Goal: Task Accomplishment & Management: Complete application form

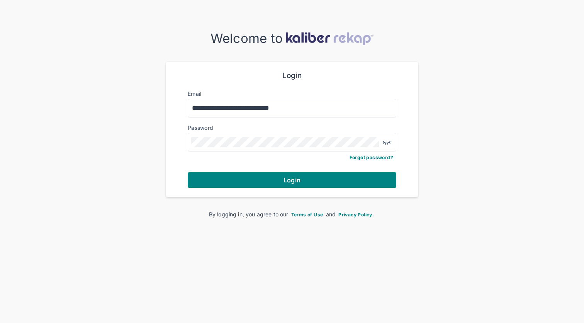
type input "**********"
click at [292, 179] on button "Login" at bounding box center [292, 179] width 209 height 15
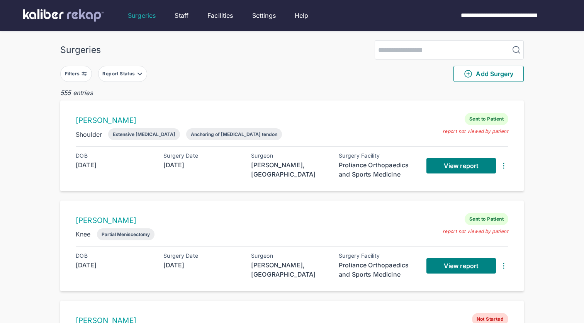
click at [134, 75] on div "Report Status" at bounding box center [119, 74] width 34 height 6
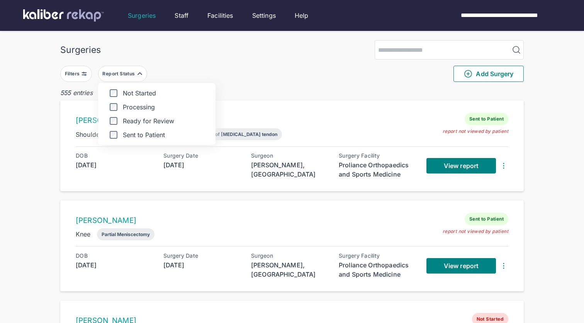
click at [139, 118] on label "Ready for Review" at bounding box center [156, 121] width 105 height 8
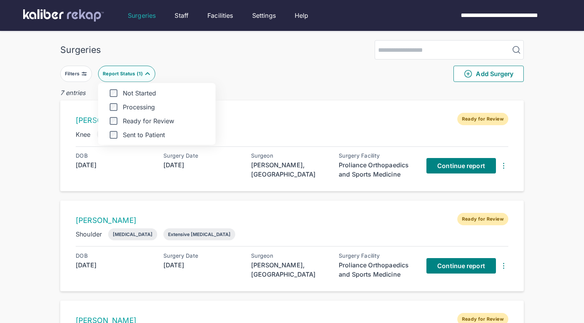
click at [277, 108] on div "[PERSON_NAME] Ready for Review Knee Partial Meniscectomy DOB [DEMOGRAPHIC_DATA]…" at bounding box center [291, 145] width 463 height 91
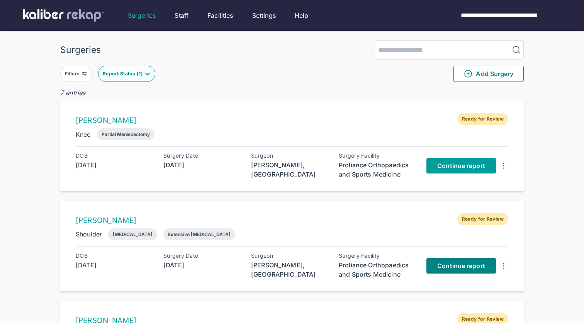
click at [457, 168] on span "Continue report" at bounding box center [461, 166] width 48 height 8
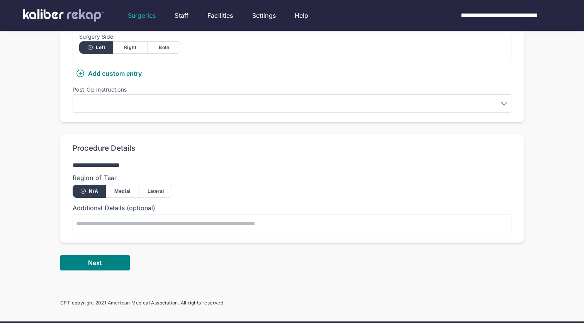
scroll to position [277, 0]
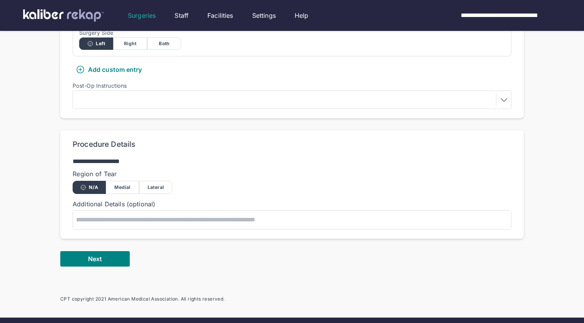
click at [131, 186] on div "Medial" at bounding box center [122, 187] width 33 height 13
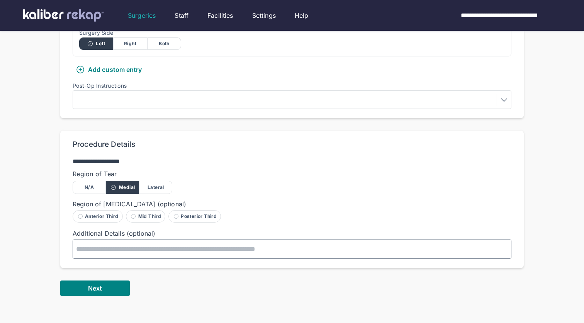
click at [136, 250] on textarea at bounding box center [292, 249] width 438 height 19
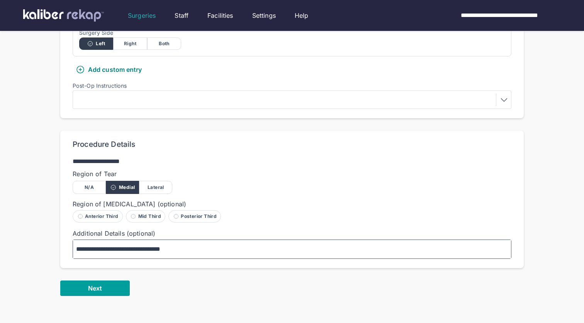
type textarea "**********"
click at [111, 286] on button "Next" at bounding box center [95, 287] width 70 height 15
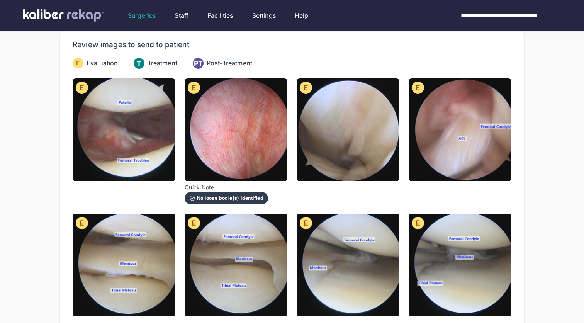
scroll to position [73, 0]
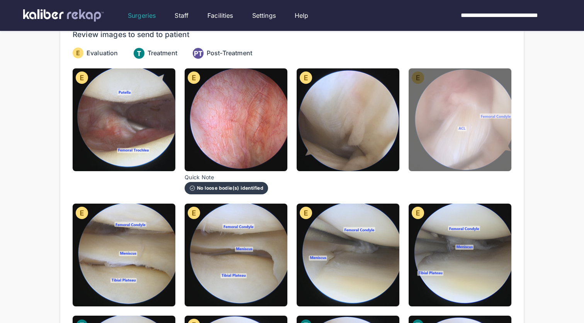
click at [453, 151] on img at bounding box center [460, 119] width 103 height 103
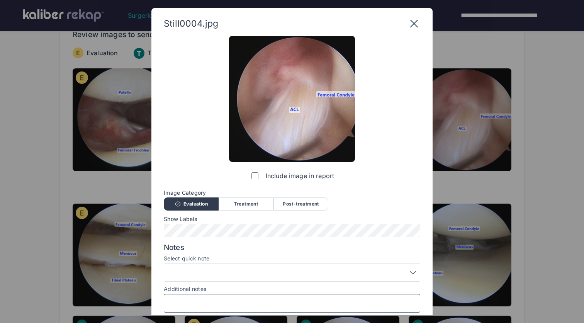
click at [238, 300] on input "Additional notes" at bounding box center [292, 303] width 250 height 10
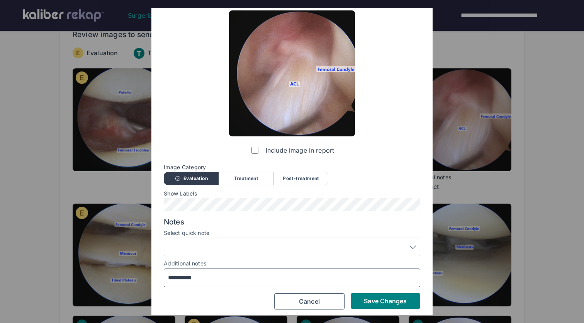
scroll to position [27, 0]
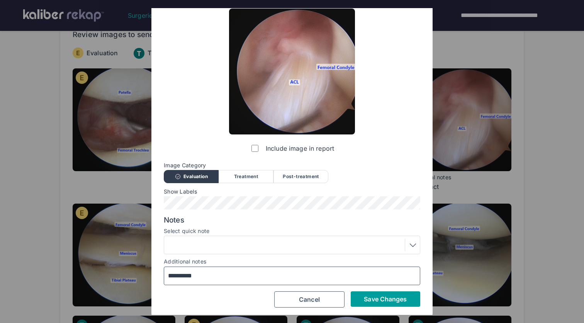
type input "**********"
click at [387, 299] on span "Save Changes" at bounding box center [385, 299] width 43 height 8
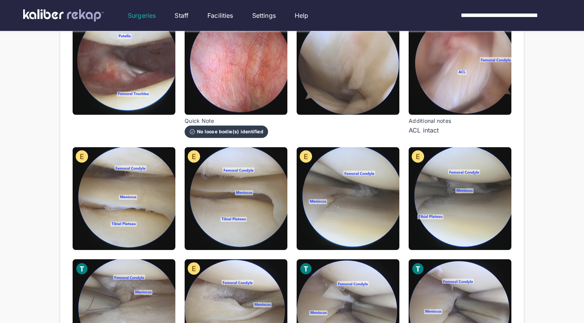
scroll to position [130, 0]
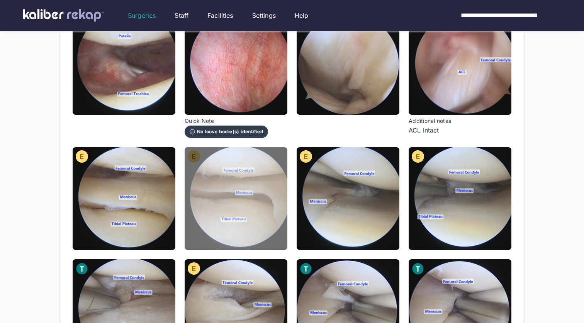
click at [222, 239] on img at bounding box center [236, 198] width 103 height 103
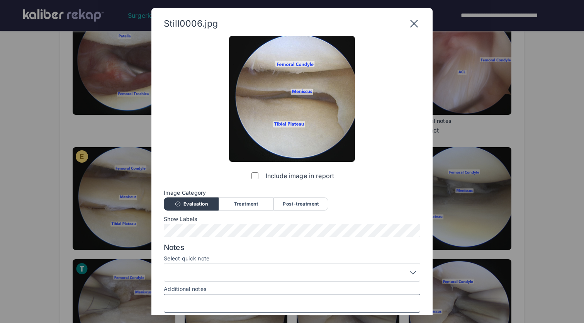
click at [222, 302] on input "Additional notes" at bounding box center [292, 303] width 250 height 10
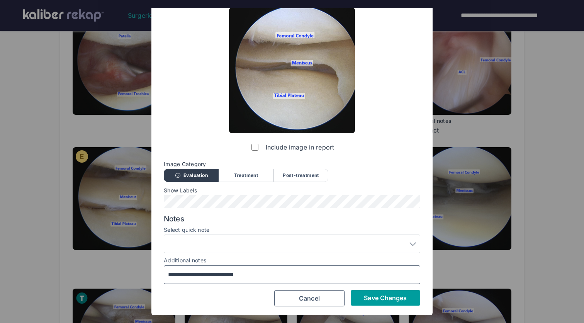
scroll to position [28, 0]
type input "**********"
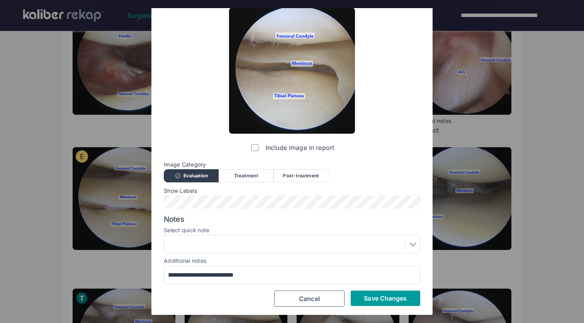
click at [384, 301] on button "Save Changes" at bounding box center [386, 297] width 70 height 15
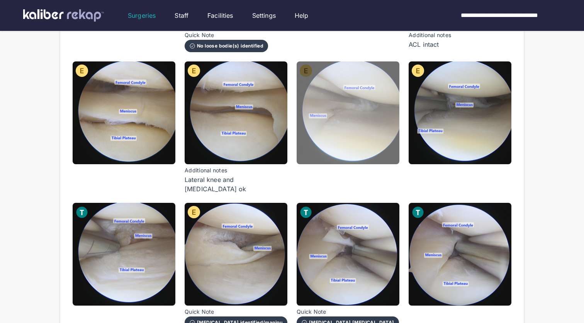
scroll to position [222, 0]
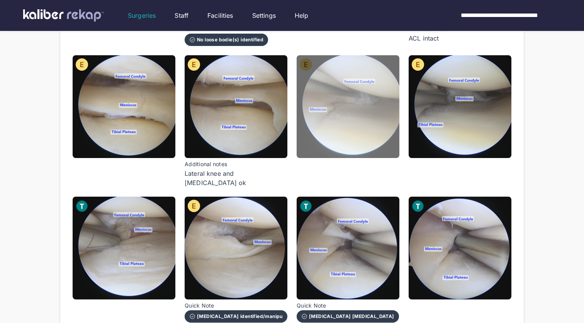
click at [396, 125] on img at bounding box center [348, 106] width 103 height 103
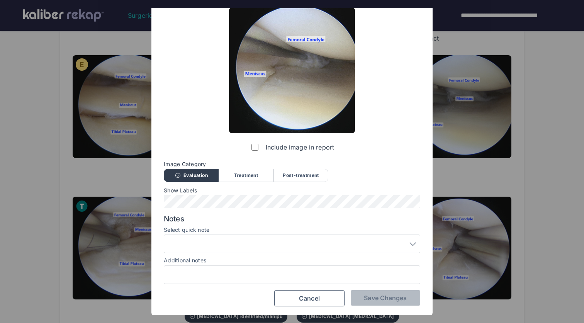
scroll to position [28, 0]
click at [261, 272] on input "Additional notes" at bounding box center [292, 275] width 250 height 10
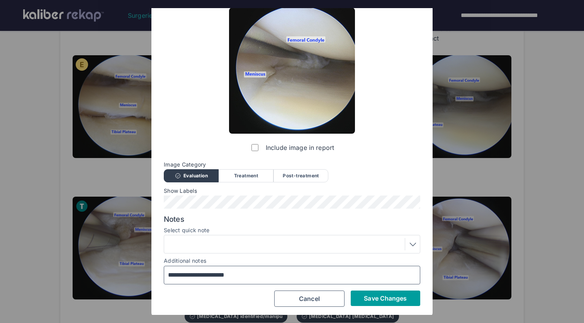
type input "**********"
click at [391, 297] on span "Save Changes" at bounding box center [385, 298] width 43 height 8
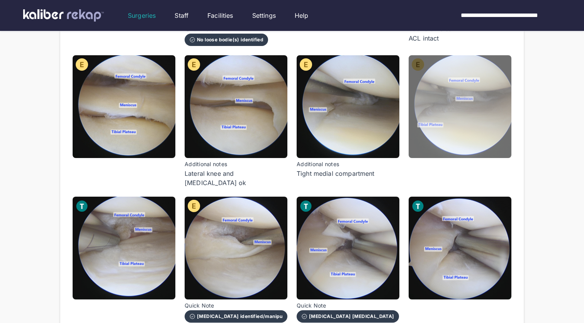
click at [470, 154] on img at bounding box center [460, 106] width 103 height 103
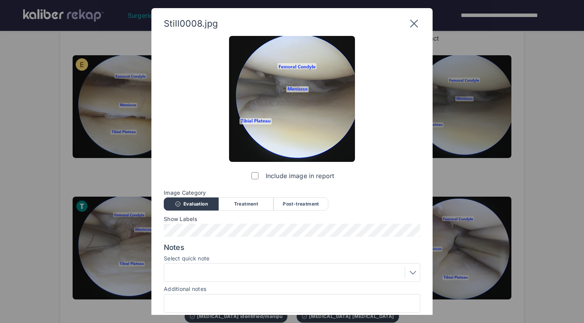
click at [233, 267] on div at bounding box center [291, 272] width 251 height 12
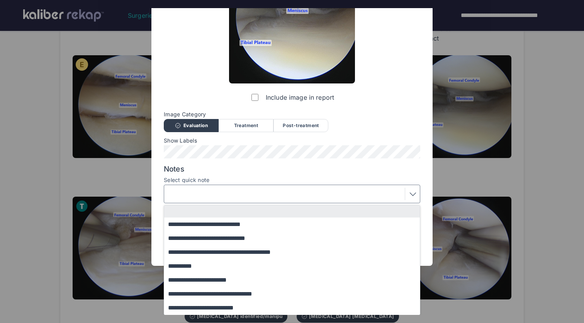
scroll to position [78, 0]
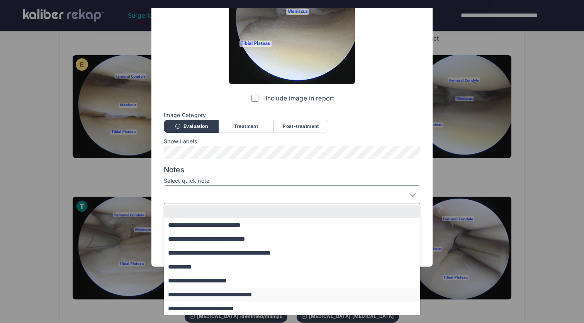
click at [238, 295] on button "**********" at bounding box center [295, 295] width 263 height 14
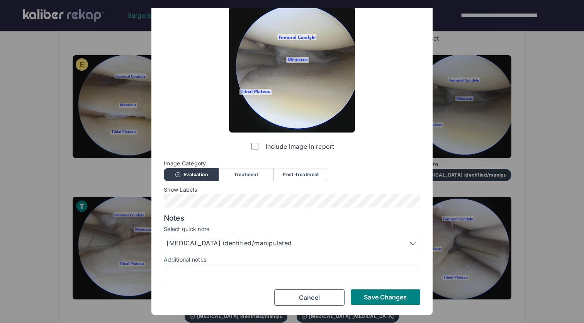
scroll to position [28, 0]
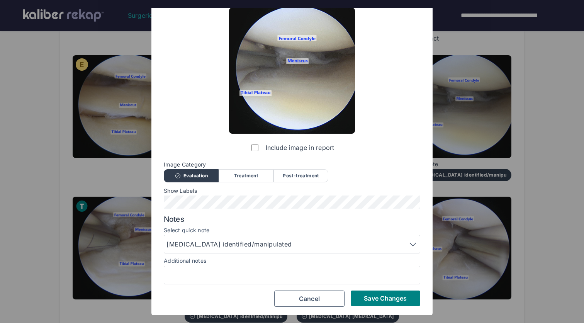
click at [225, 266] on div at bounding box center [292, 275] width 256 height 19
click at [226, 273] on input "Additional notes" at bounding box center [292, 275] width 250 height 10
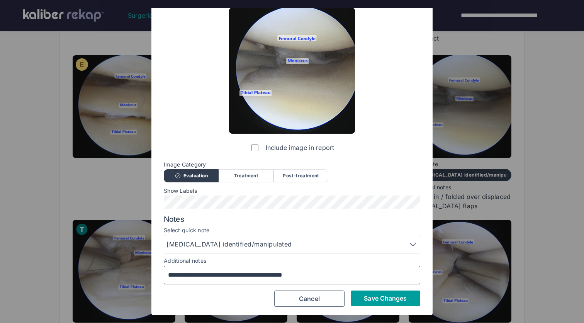
type input "**********"
click at [392, 298] on span "Save Changes" at bounding box center [385, 298] width 43 height 8
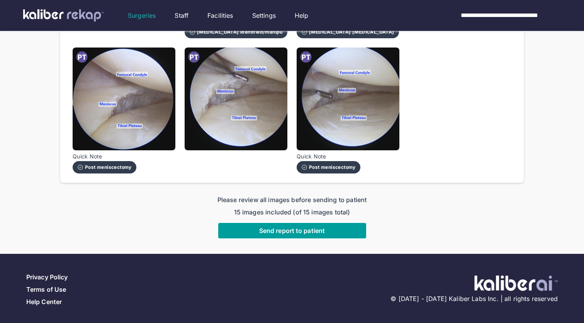
scroll to position [529, 0]
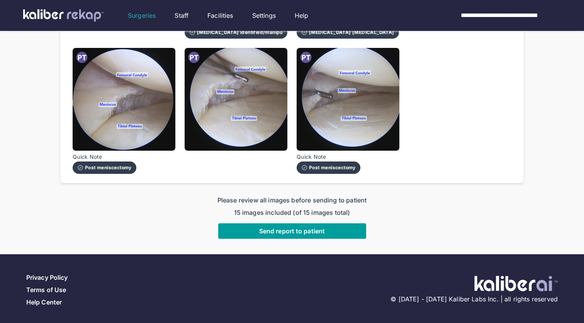
click at [317, 229] on span "Send report to patient" at bounding box center [292, 231] width 66 height 8
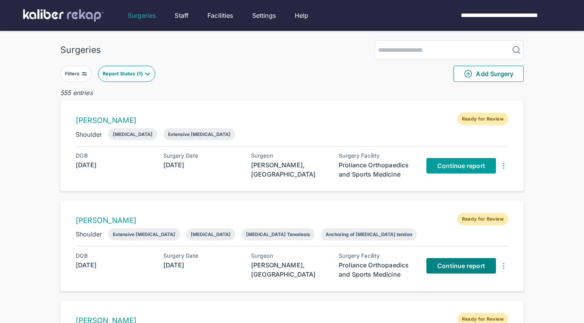
click at [458, 168] on span "Continue report" at bounding box center [461, 166] width 48 height 8
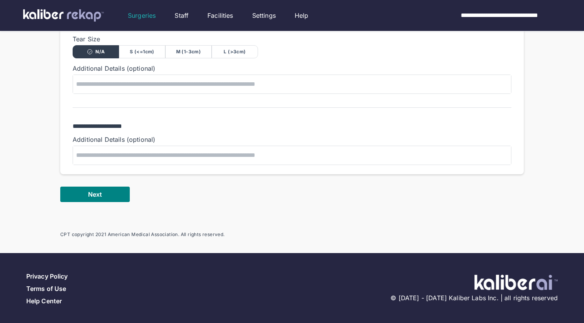
scroll to position [456, 0]
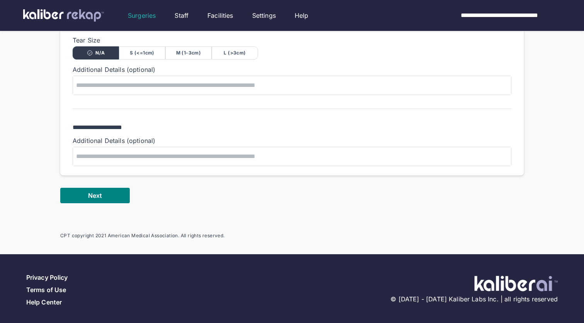
click at [197, 51] on div "M (1-3cm)" at bounding box center [188, 52] width 46 height 13
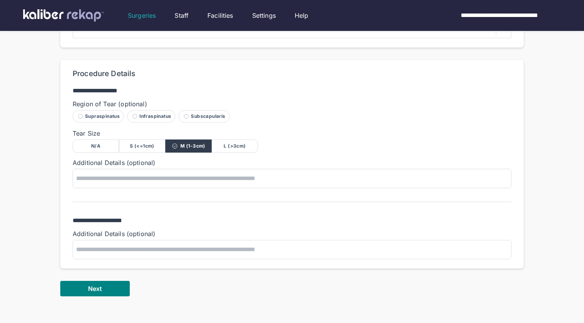
scroll to position [420, 0]
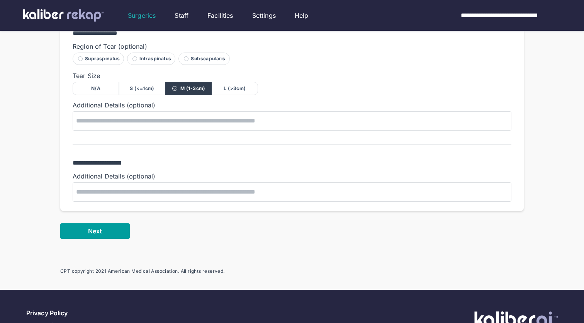
click at [98, 229] on span "Next" at bounding box center [95, 231] width 14 height 8
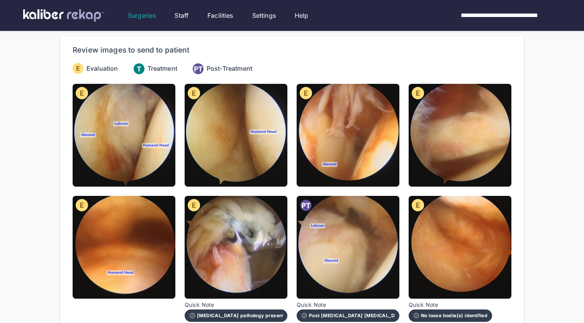
scroll to position [59, 0]
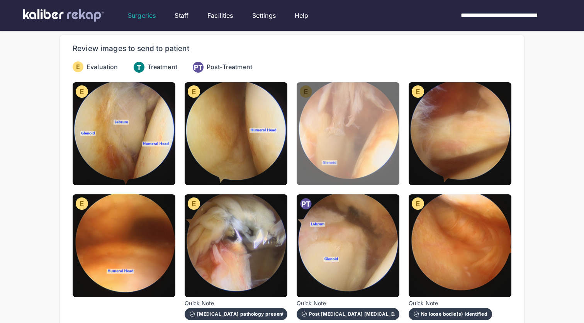
click at [344, 135] on img at bounding box center [348, 133] width 103 height 103
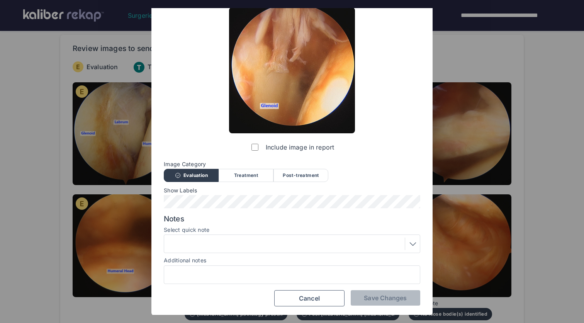
scroll to position [28, 0]
click at [235, 271] on input "Additional notes" at bounding box center [292, 275] width 250 height 10
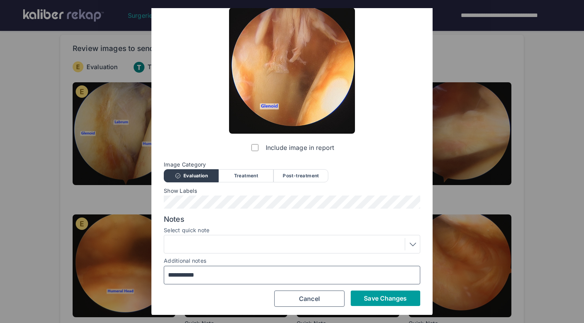
type input "**********"
click at [385, 290] on button "Save Changes" at bounding box center [386, 297] width 70 height 15
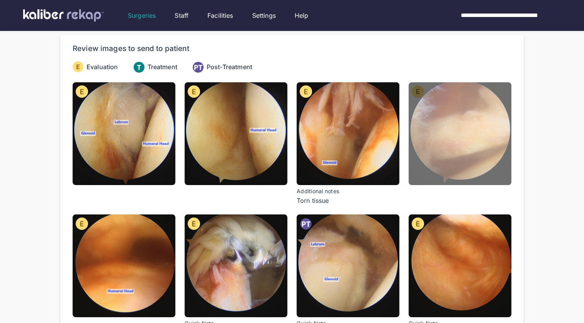
click at [449, 163] on img at bounding box center [460, 133] width 103 height 103
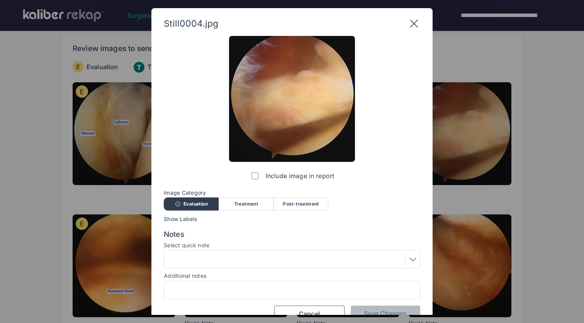
click at [288, 254] on div at bounding box center [291, 259] width 251 height 12
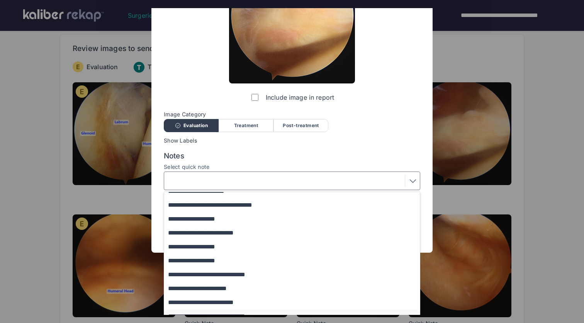
scroll to position [56, 0]
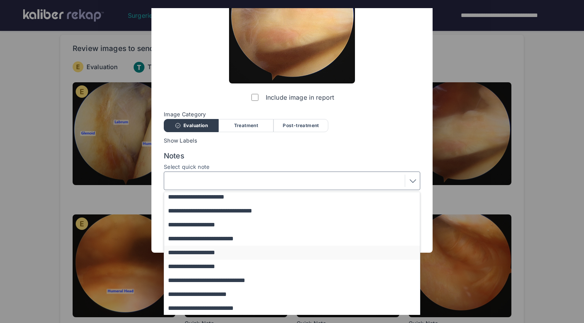
click at [258, 252] on button "**********" at bounding box center [295, 253] width 263 height 14
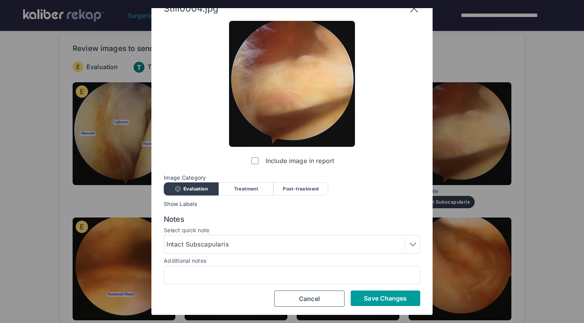
click at [390, 296] on span "Save Changes" at bounding box center [385, 298] width 43 height 8
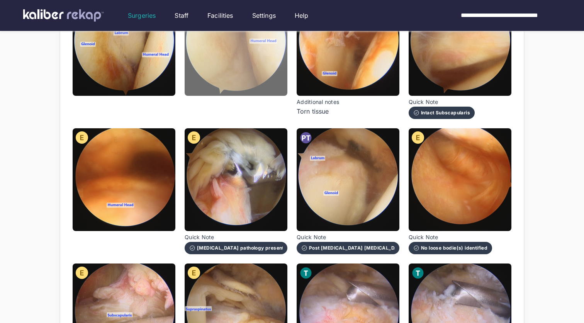
scroll to position [166, 0]
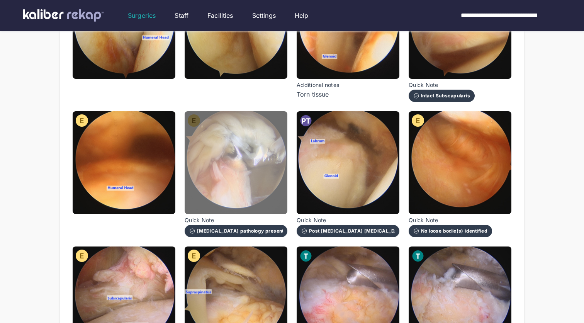
click at [235, 183] on img at bounding box center [236, 162] width 103 height 103
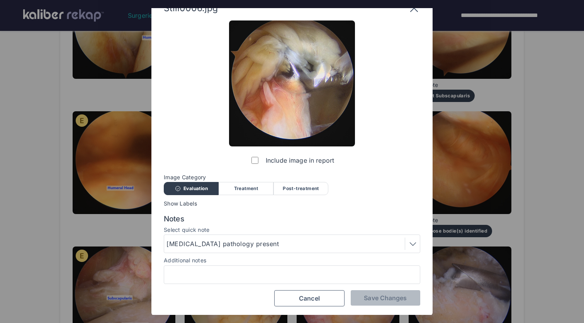
scroll to position [15, 0]
click at [282, 272] on input "Additional notes" at bounding box center [292, 275] width 250 height 10
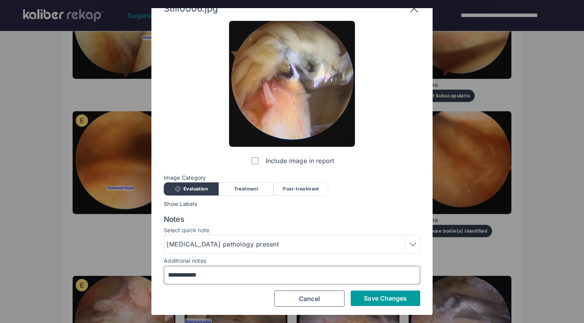
type input "**********"
click at [383, 295] on span "Save Changes" at bounding box center [385, 298] width 43 height 8
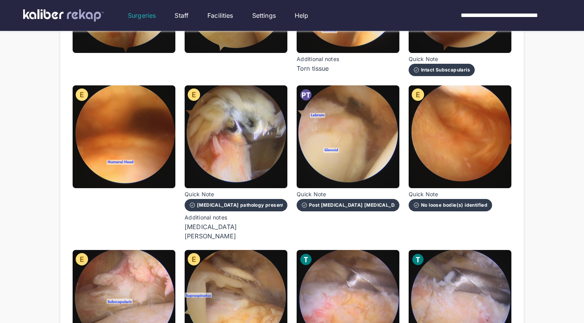
scroll to position [230, 0]
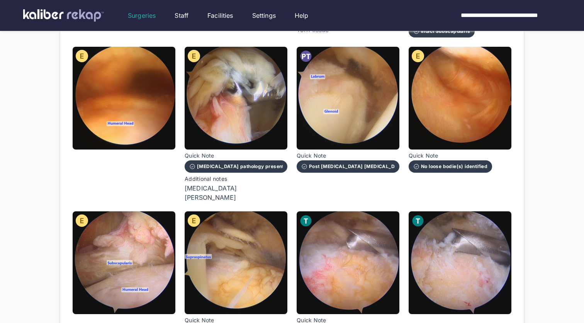
click at [369, 165] on div "Post [MEDICAL_DATA] [MEDICAL_DATA]" at bounding box center [347, 166] width 93 height 6
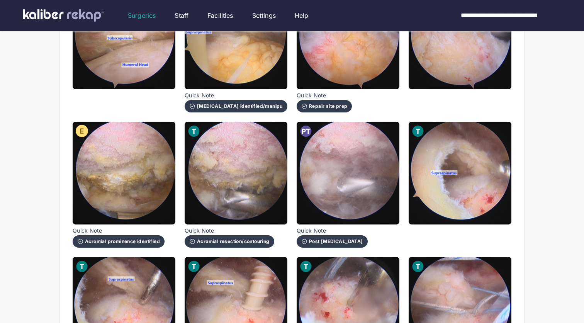
scroll to position [458, 0]
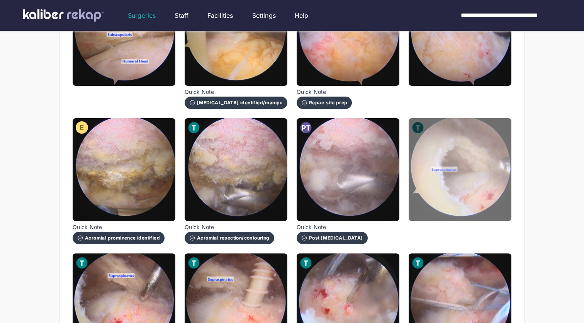
click at [460, 173] on img at bounding box center [460, 169] width 103 height 103
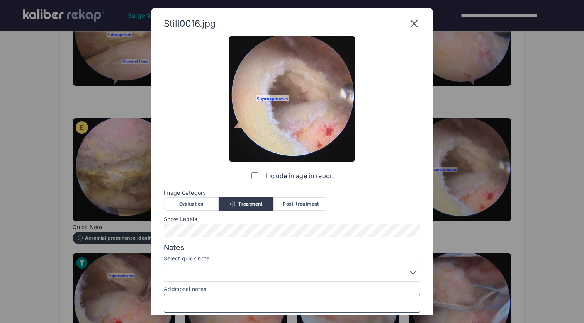
click at [221, 302] on input "Additional notes" at bounding box center [292, 303] width 250 height 10
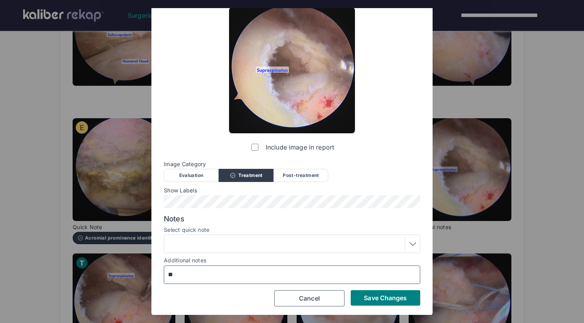
scroll to position [28, 0]
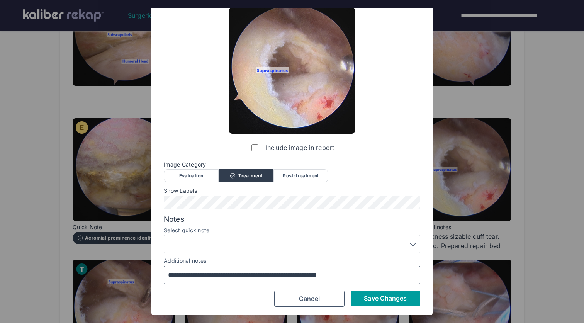
type input "**********"
click at [392, 298] on span "Save Changes" at bounding box center [385, 298] width 43 height 8
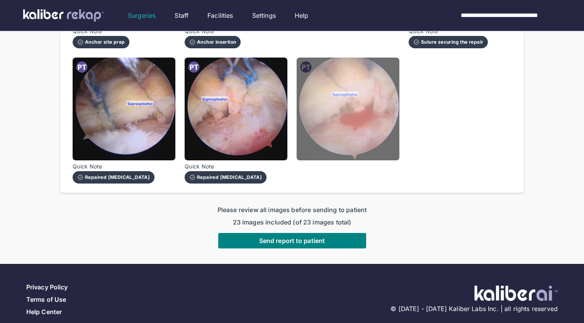
scroll to position [795, 0]
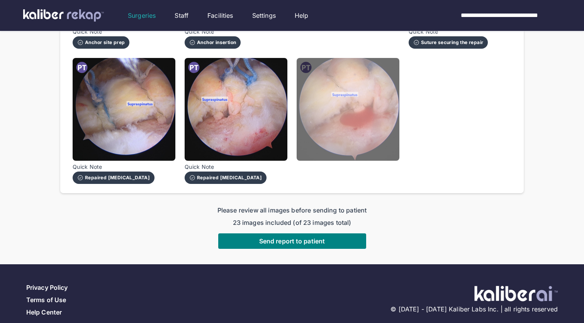
click at [346, 131] on img at bounding box center [348, 109] width 103 height 103
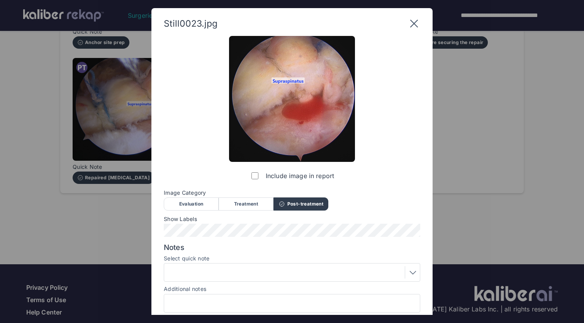
click at [249, 274] on div at bounding box center [291, 272] width 251 height 12
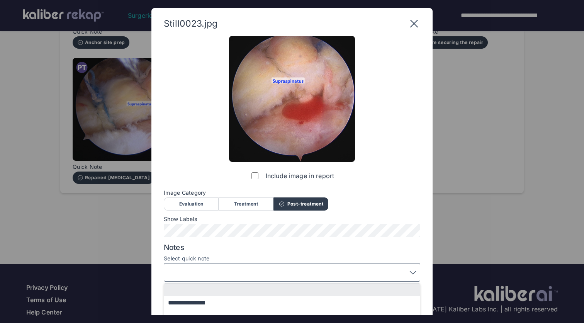
click at [283, 250] on span "Notes" at bounding box center [292, 247] width 256 height 9
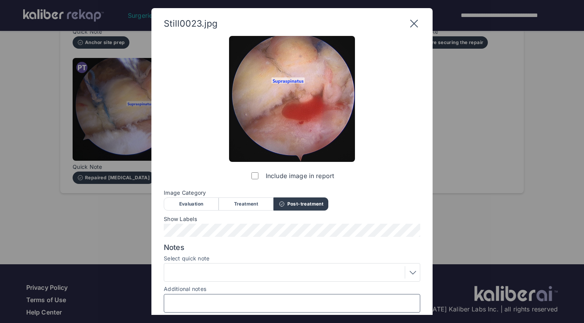
click at [246, 302] on input "Additional notes" at bounding box center [292, 303] width 250 height 10
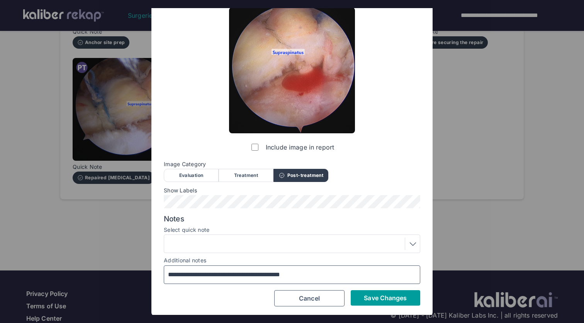
scroll to position [28, 0]
type input "**********"
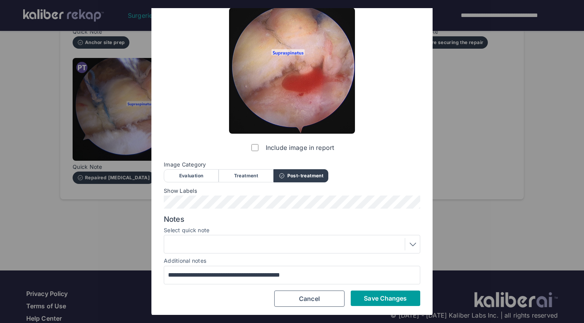
click at [377, 301] on button "Save Changes" at bounding box center [386, 297] width 70 height 15
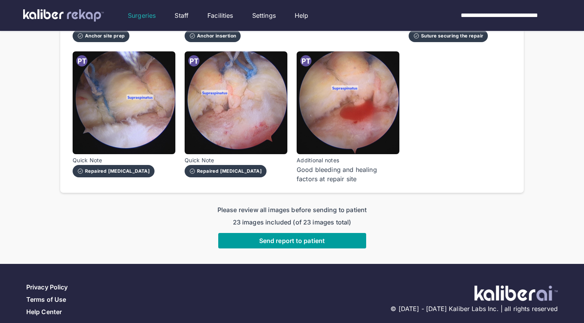
scroll to position [801, 0]
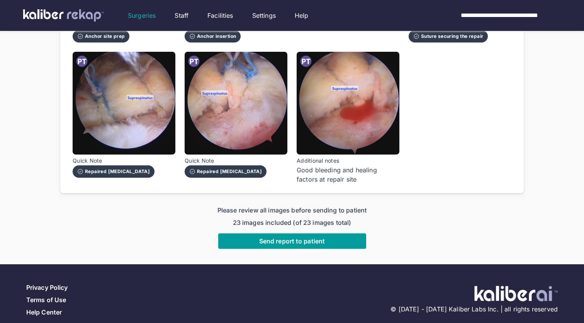
click at [317, 237] on span "Send report to patient" at bounding box center [292, 241] width 66 height 8
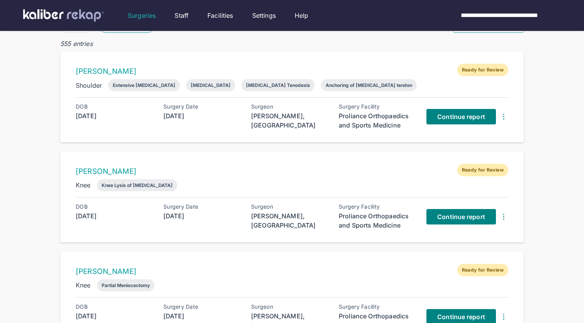
scroll to position [49, 0]
click at [454, 117] on span "Continue report" at bounding box center [461, 117] width 48 height 8
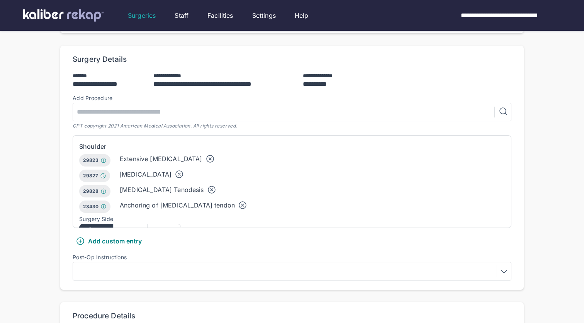
scroll to position [155, 0]
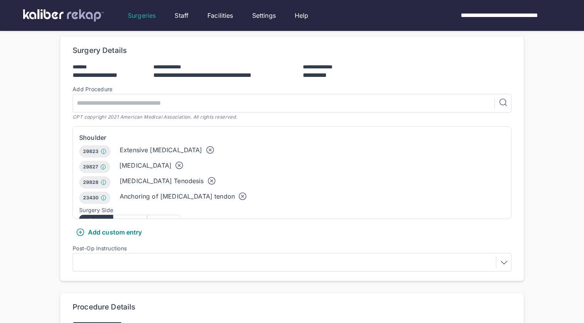
click at [238, 192] on icon at bounding box center [242, 196] width 9 height 9
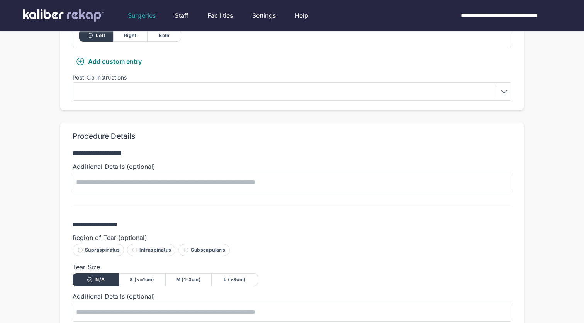
scroll to position [346, 0]
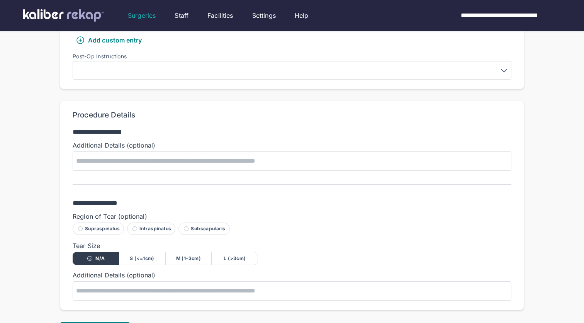
click at [141, 252] on div "S (<=1cm)" at bounding box center [142, 258] width 46 height 13
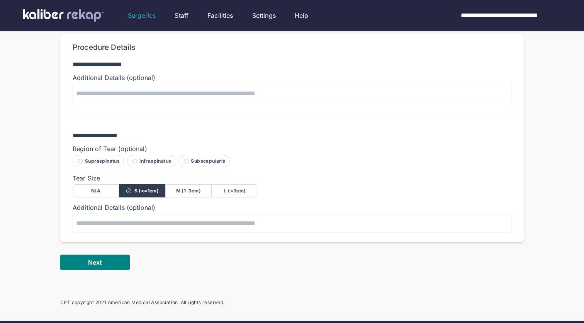
scroll to position [420, 0]
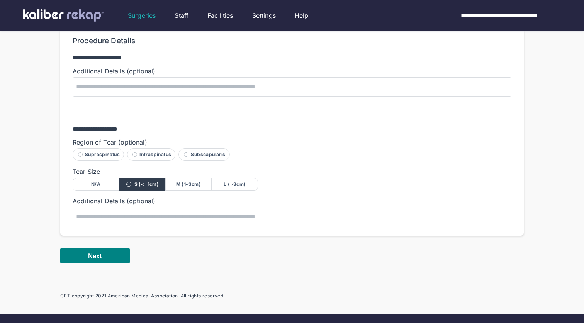
click at [100, 148] on div "Supraspinatus" at bounding box center [98, 154] width 51 height 12
click at [101, 252] on span "Next" at bounding box center [95, 256] width 14 height 8
